Goal: Transaction & Acquisition: Purchase product/service

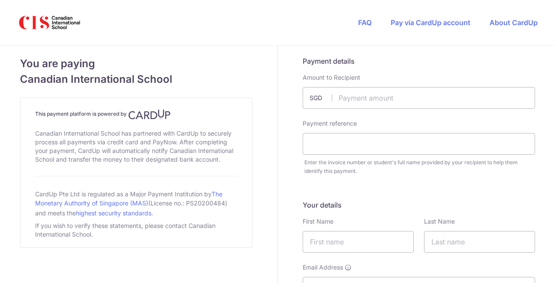
type input "https:// c"
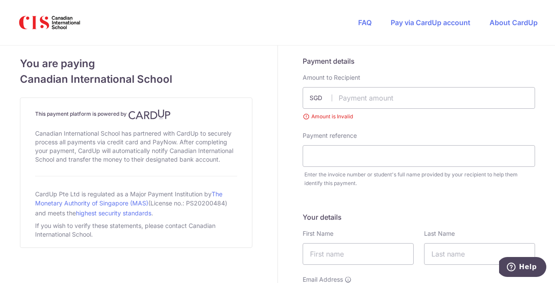
click at [372, 95] on input "text" at bounding box center [419, 98] width 233 height 22
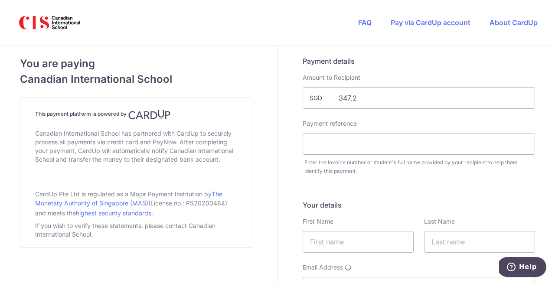
type input "347.28"
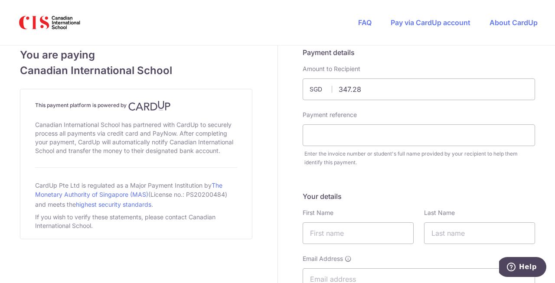
scroll to position [10, 0]
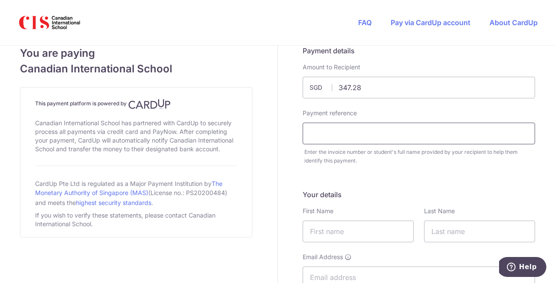
click at [369, 138] on input "text" at bounding box center [419, 134] width 233 height 22
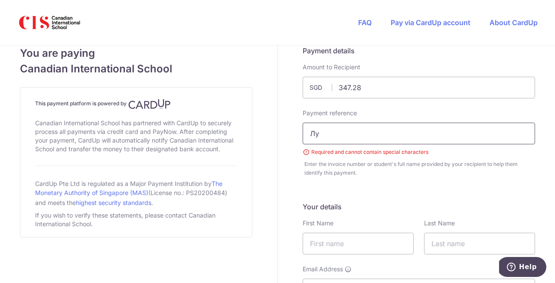
type input "[PERSON_NAME]"
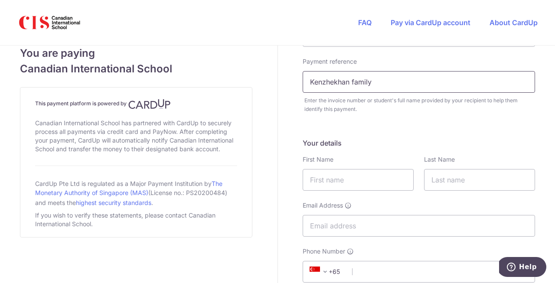
scroll to position [82, 0]
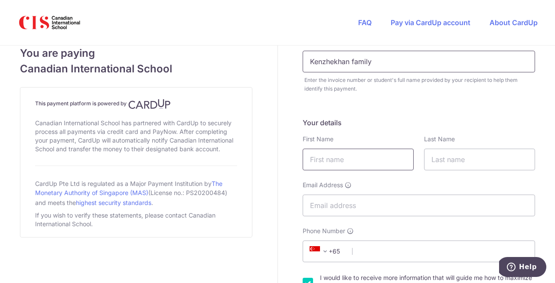
type input "Kenzhekhan family"
type input "[DEMOGRAPHIC_DATA]"
type input "Kenzhekhan"
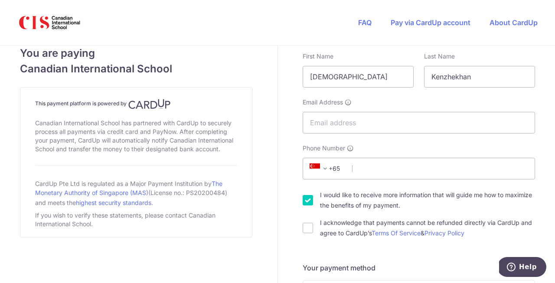
scroll to position [174, 0]
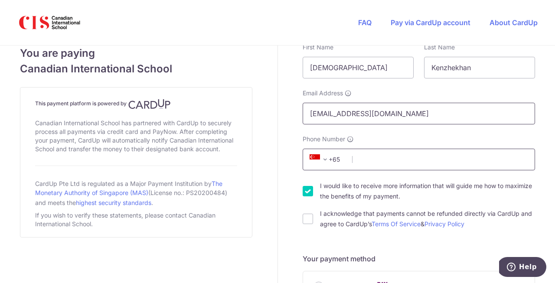
type input "[EMAIL_ADDRESS][DOMAIN_NAME]"
click at [335, 161] on span "+65" at bounding box center [326, 159] width 39 height 10
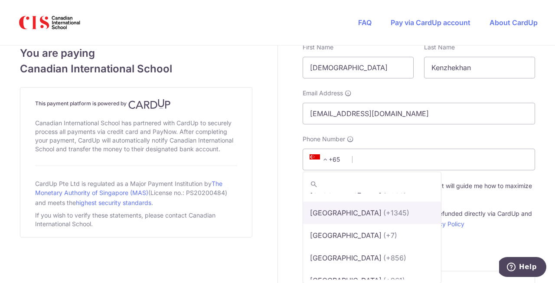
scroll to position [2841, 0]
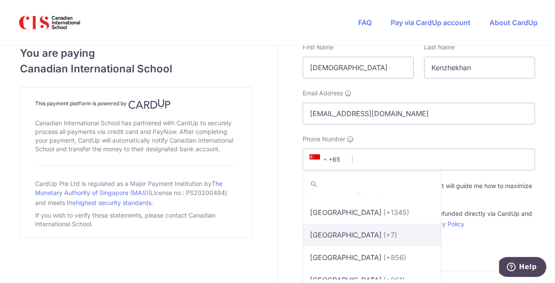
select select "126"
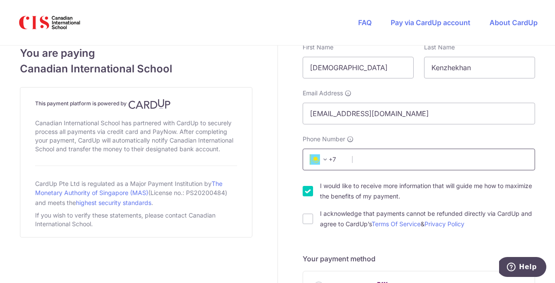
click at [377, 161] on input "Phone Number" at bounding box center [419, 160] width 233 height 22
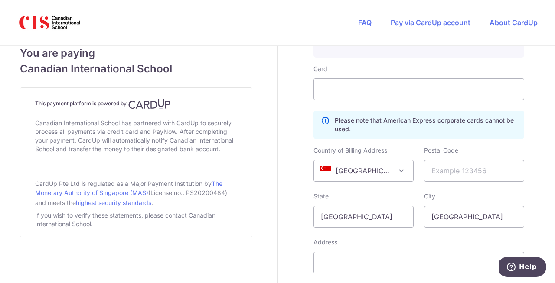
scroll to position [570, 0]
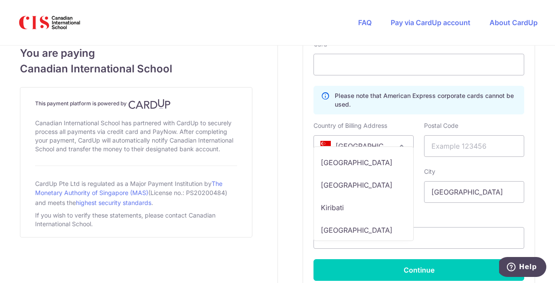
scroll to position [2595, 0]
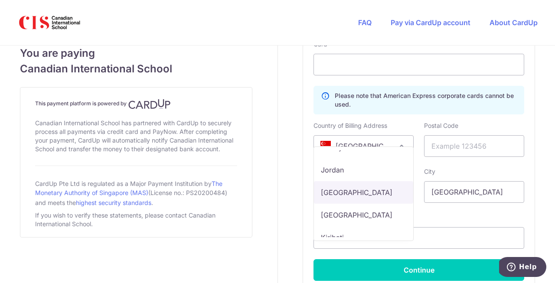
type input "7017787698k"
select select "KZ"
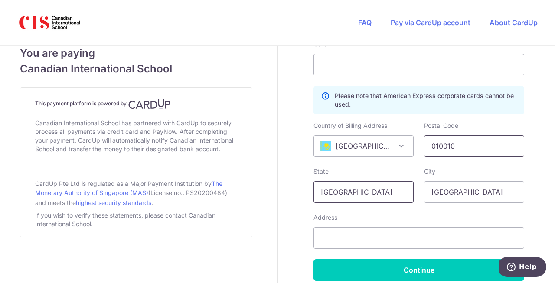
type input "010010"
type input "Astana"
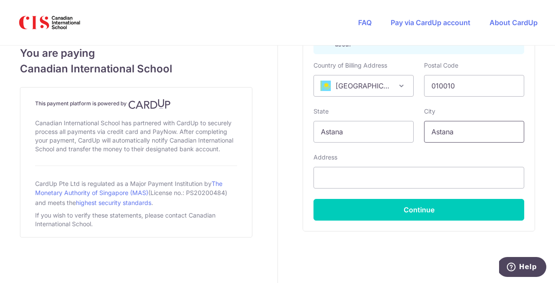
scroll to position [652, 0]
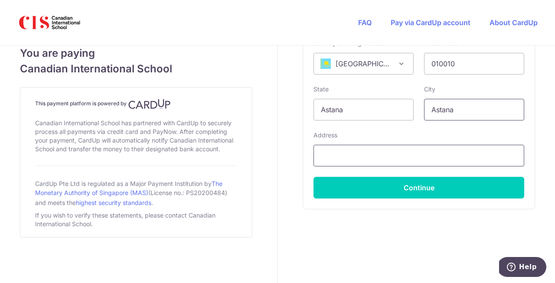
type input "Astana"
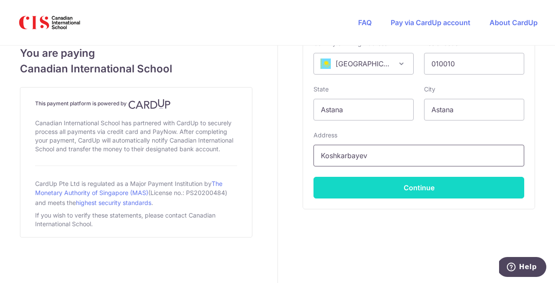
type input "Koshkarbayev"
click at [405, 185] on button "Continue" at bounding box center [419, 188] width 211 height 22
type input "7017787698"
click at [381, 187] on button "Continue" at bounding box center [419, 188] width 211 height 22
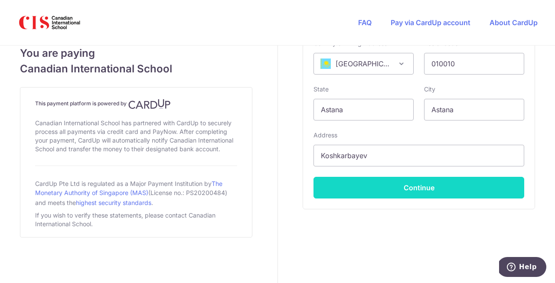
scroll to position [229, 0]
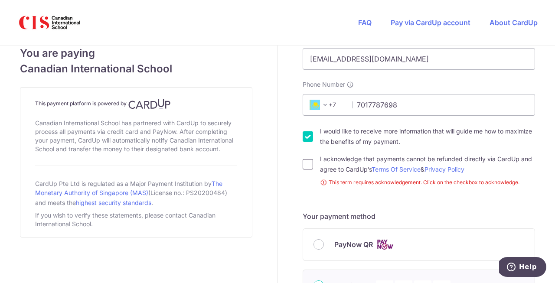
click at [307, 164] on input "I acknowledge that payments cannot be refunded directly via CardUp and agree to…" at bounding box center [308, 164] width 10 height 10
checkbox input "true"
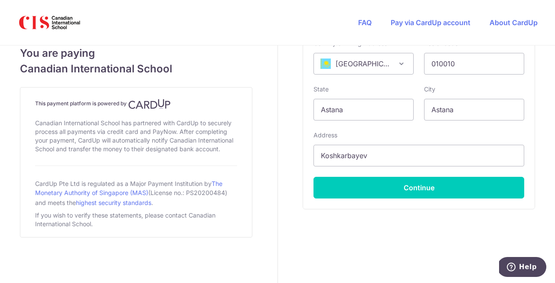
scroll to position [640, 0]
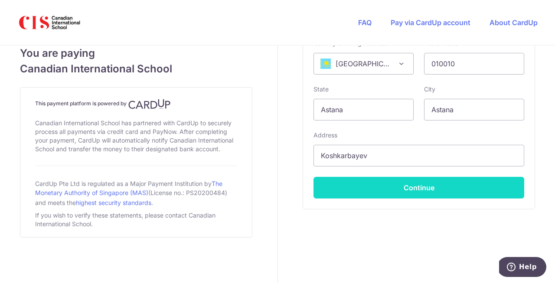
click at [395, 184] on button "Continue" at bounding box center [419, 188] width 211 height 22
type input "**** 9077"
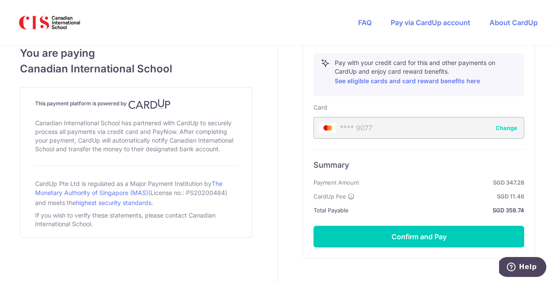
scroll to position [511, 0]
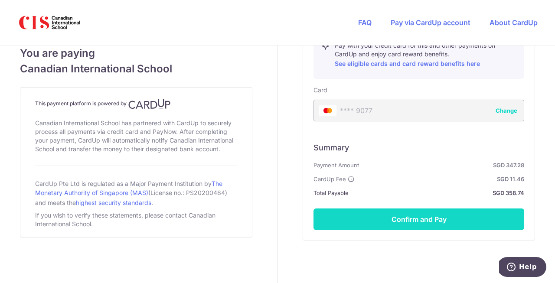
click at [416, 219] on button "Confirm and Pay" at bounding box center [419, 220] width 211 height 22
